Goal: Information Seeking & Learning: Learn about a topic

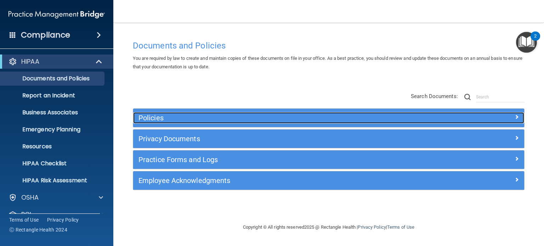
click at [254, 112] on div "Policies" at bounding box center [279, 117] width 293 height 11
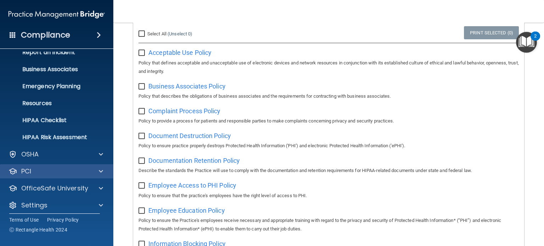
scroll to position [47, 0]
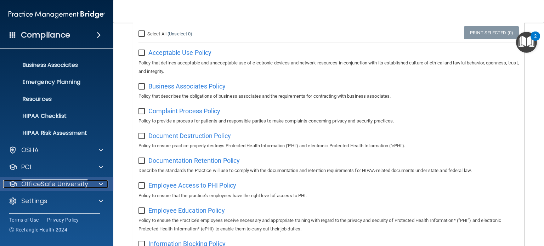
click at [46, 184] on p "OfficeSafe University" at bounding box center [54, 184] width 67 height 9
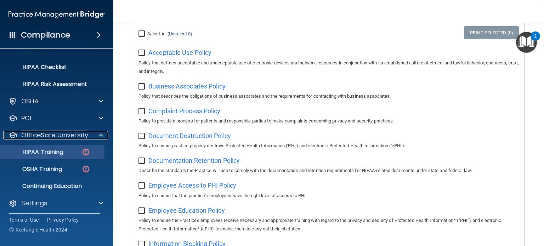
scroll to position [99, 0]
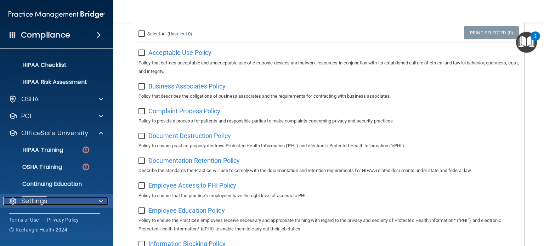
click at [47, 199] on p "Settings" at bounding box center [34, 201] width 26 height 9
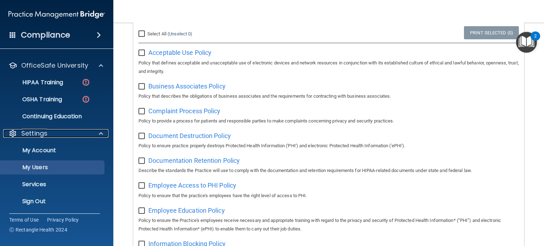
scroll to position [167, 0]
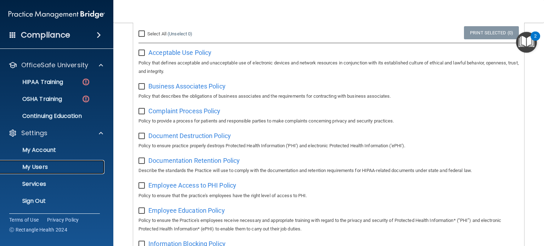
click at [35, 167] on p "My Users" at bounding box center [53, 167] width 97 height 7
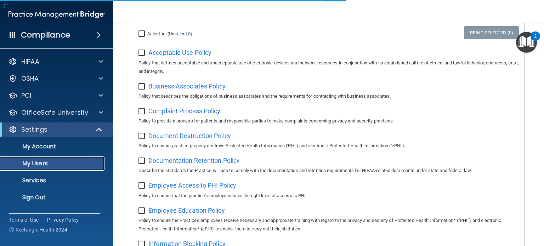
select select "20"
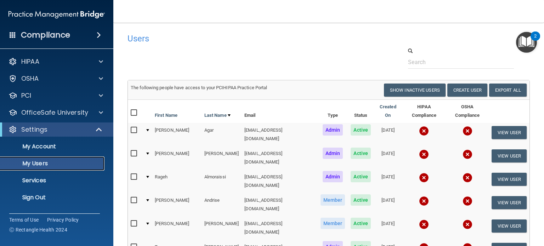
scroll to position [35, 0]
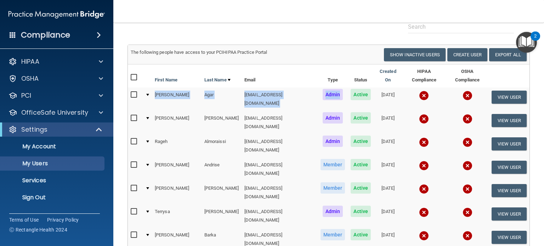
drag, startPoint x: 164, startPoint y: 91, endPoint x: 333, endPoint y: 92, distance: 168.7
click at [333, 92] on tr "Jason Agar jagar@rectanglehealth.com Admin Active 06/21/2022 View User" at bounding box center [329, 99] width 402 height 23
click at [324, 55] on div "The following people have access to your PCIHIPAA Practice Portal" at bounding box center [226, 52] width 203 height 9
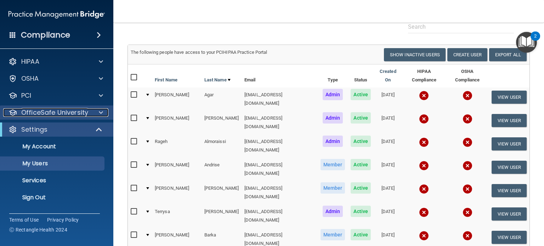
click at [54, 111] on p "OfficeSafe University" at bounding box center [54, 112] width 67 height 9
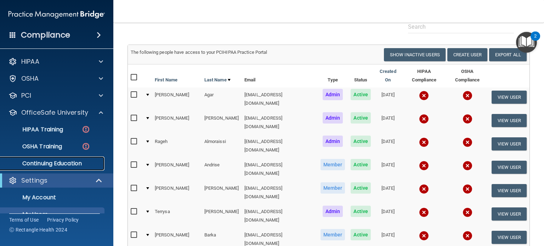
click at [56, 159] on link "Continuing Education" at bounding box center [49, 164] width 112 height 14
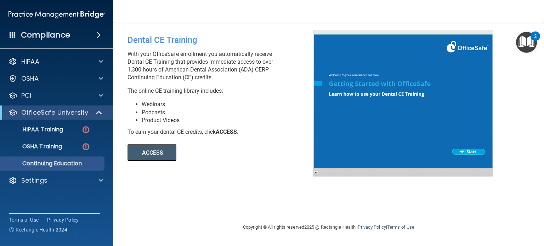
drag, startPoint x: 255, startPoint y: 68, endPoint x: 280, endPoint y: 72, distance: 24.8
click at [280, 72] on p "With your OfficeSafe enrollment you automatically receive Dental CE Training th…" at bounding box center [223, 65] width 191 height 31
click at [142, 103] on li "Webinars" at bounding box center [230, 105] width 176 height 8
drag, startPoint x: 139, startPoint y: 106, endPoint x: 180, endPoint y: 114, distance: 41.9
click at [180, 114] on ul "Webinars Podcasts Product Videos" at bounding box center [223, 112] width 191 height 23
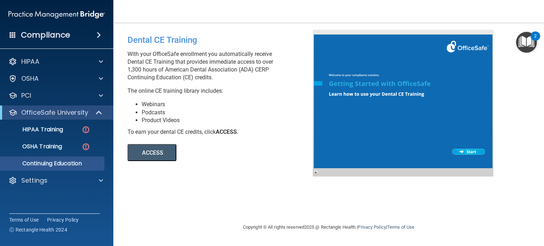
click at [147, 119] on li "Product Videos" at bounding box center [230, 121] width 176 height 8
drag, startPoint x: 142, startPoint y: 119, endPoint x: 191, endPoint y: 119, distance: 48.9
click at [177, 118] on li "Product Videos" at bounding box center [230, 121] width 176 height 8
click at [191, 118] on li "Product Videos" at bounding box center [230, 121] width 176 height 8
click at [43, 65] on div "HIPAA" at bounding box center [47, 61] width 88 height 9
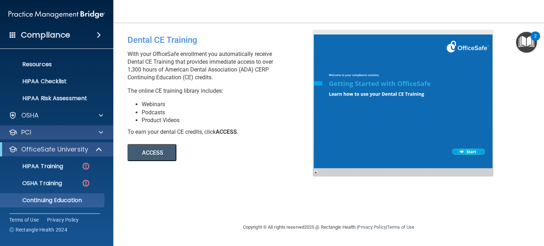
scroll to position [99, 0]
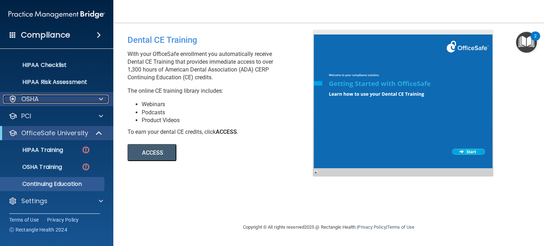
click at [46, 97] on div "OSHA" at bounding box center [47, 99] width 88 height 9
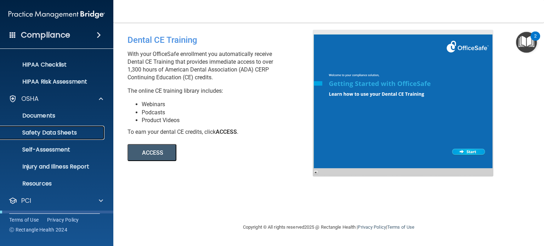
click at [51, 130] on p "Safety Data Sheets" at bounding box center [53, 132] width 97 height 7
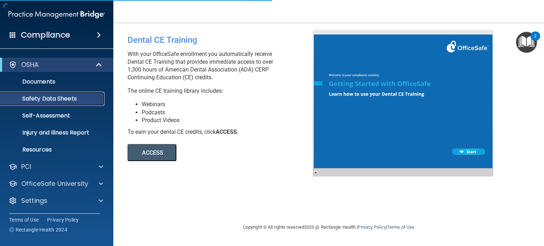
scroll to position [13, 0]
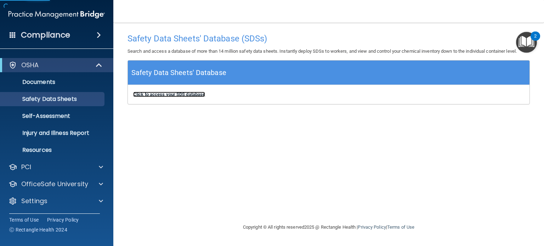
click at [189, 93] on b "Click to access your SDS database" at bounding box center [169, 94] width 72 height 5
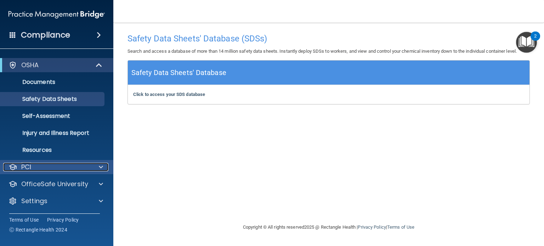
click at [46, 170] on div "PCI" at bounding box center [47, 167] width 88 height 9
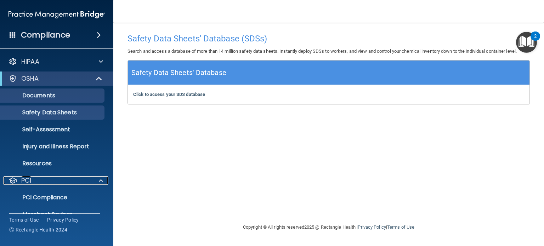
scroll to position [0, 0]
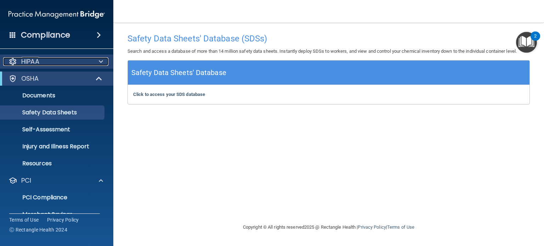
click at [41, 65] on div "HIPAA" at bounding box center [47, 61] width 88 height 9
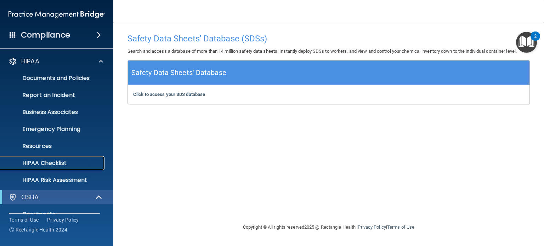
click at [46, 165] on p "HIPAA Checklist" at bounding box center [53, 163] width 97 height 7
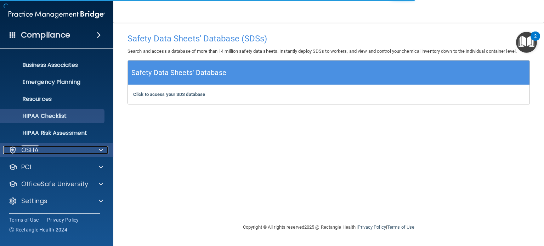
click at [38, 150] on p "OSHA" at bounding box center [30, 150] width 18 height 9
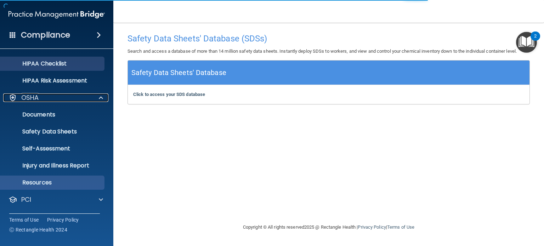
scroll to position [118, 0]
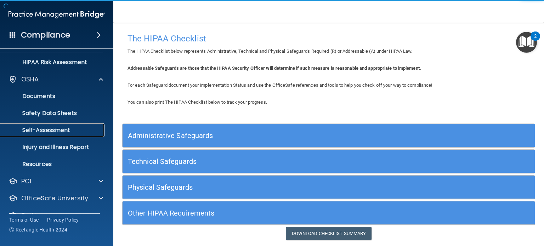
click at [52, 131] on p "Self-Assessment" at bounding box center [53, 130] width 97 height 7
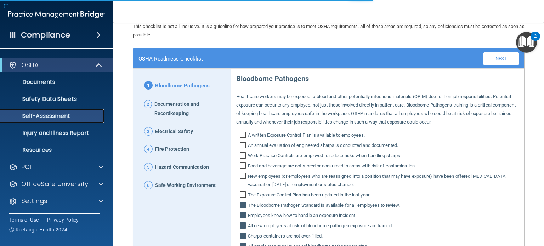
scroll to position [35, 0]
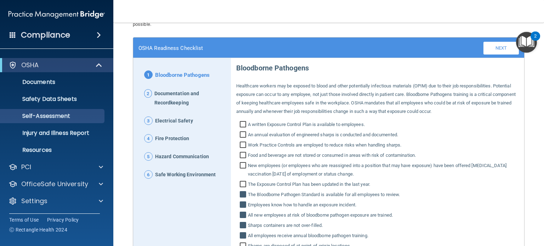
click at [159, 136] on span "Fire Protection" at bounding box center [172, 138] width 34 height 9
click at [168, 139] on span "Fire Protection" at bounding box center [172, 138] width 34 height 9
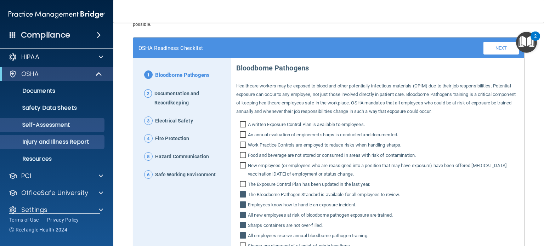
scroll to position [0, 0]
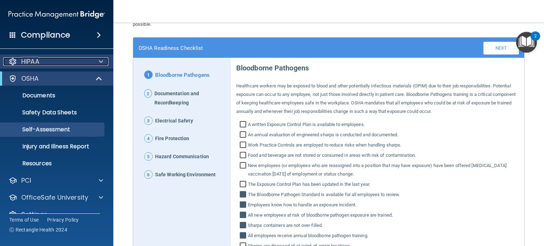
click at [68, 63] on div "HIPAA" at bounding box center [47, 61] width 88 height 9
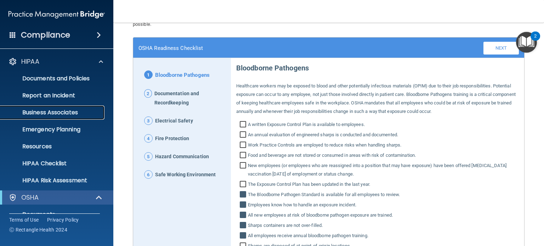
click at [34, 111] on p "Business Associates" at bounding box center [53, 112] width 97 height 7
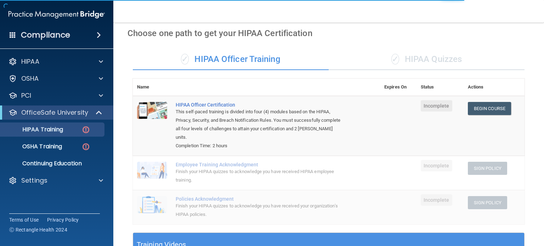
scroll to position [35, 0]
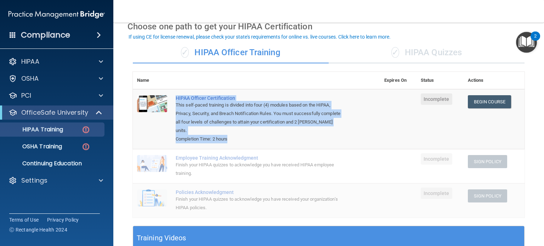
drag, startPoint x: 237, startPoint y: 141, endPoint x: 167, endPoint y: 99, distance: 82.0
click at [167, 100] on tr "HIPAA Officer Certification This self-paced training is divided into four (4) m…" at bounding box center [329, 119] width 392 height 60
click at [230, 129] on div "This self-paced training is divided into four (4) modules based on the HIPAA, P…" at bounding box center [260, 118] width 169 height 34
drag, startPoint x: 205, startPoint y: 138, endPoint x: 387, endPoint y: 129, distance: 182.0
click at [157, 136] on tr "HIPAA Officer Certification This self-paced training is divided into four (4) m…" at bounding box center [329, 119] width 392 height 60
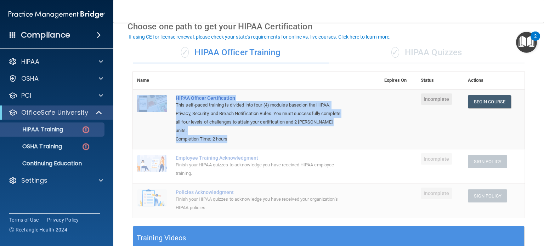
click at [367, 121] on td "HIPAA Officer Certification This self-paced training is divided into four (4) m…" at bounding box center [276, 119] width 209 height 60
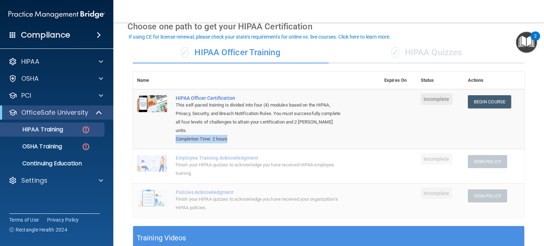
drag, startPoint x: 180, startPoint y: 139, endPoint x: 237, endPoint y: 150, distance: 58.0
click at [243, 139] on div "Completion Time: 2 hours" at bounding box center [260, 139] width 169 height 9
click at [59, 34] on h4 "Compliance" at bounding box center [45, 35] width 49 height 10
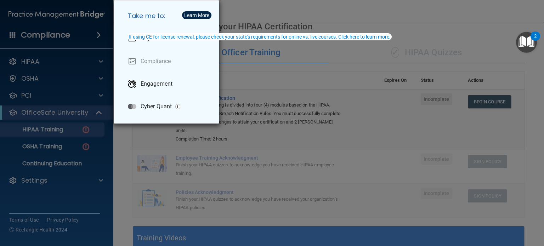
click at [280, 74] on div "Take me to: Payments Compliance Engagement Cyber Quant" at bounding box center [272, 123] width 544 height 246
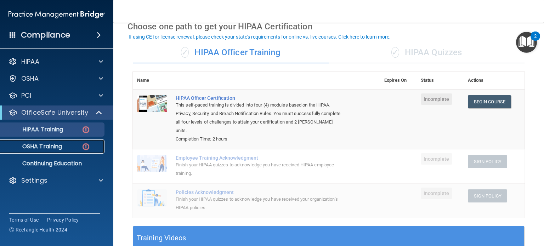
click at [51, 147] on p "OSHA Training" at bounding box center [33, 146] width 57 height 7
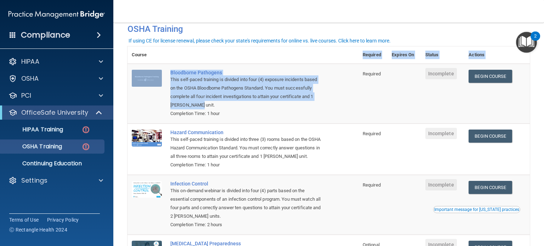
drag, startPoint x: 275, startPoint y: 105, endPoint x: 193, endPoint y: 107, distance: 82.6
click at [185, 61] on table "Course Required Expires On Status Actions Bloodborne Pathogens This self-paced …" at bounding box center [329, 166] width 403 height 240
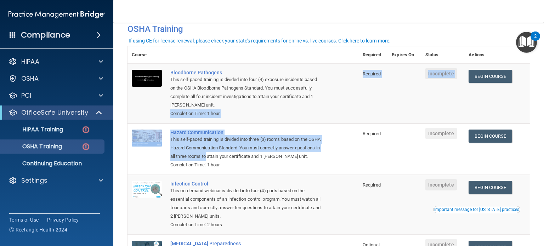
drag, startPoint x: 234, startPoint y: 158, endPoint x: 184, endPoint y: 147, distance: 50.4
click at [166, 115] on tbody "Bloodborne Pathogens This self-paced training is divided into four (4) exposure…" at bounding box center [329, 175] width 403 height 223
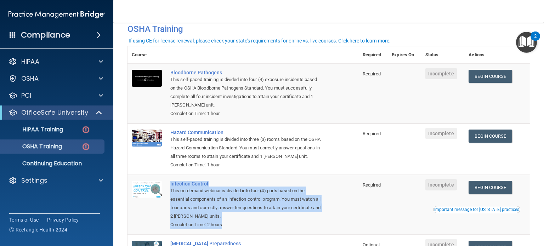
drag, startPoint x: 244, startPoint y: 224, endPoint x: 171, endPoint y: 178, distance: 86.3
click at [171, 178] on td "Infection Control This on-demand webinar is divided into four (4) parts based o…" at bounding box center [262, 205] width 192 height 60
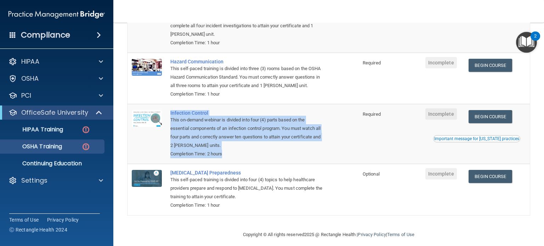
click at [346, 161] on td "Infection Control This on-demand webinar is divided into four (4) parts based o…" at bounding box center [262, 134] width 192 height 60
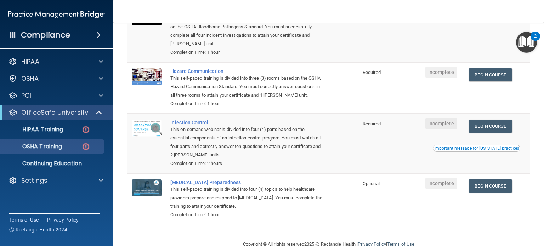
scroll to position [71, 0]
